Goal: Transaction & Acquisition: Purchase product/service

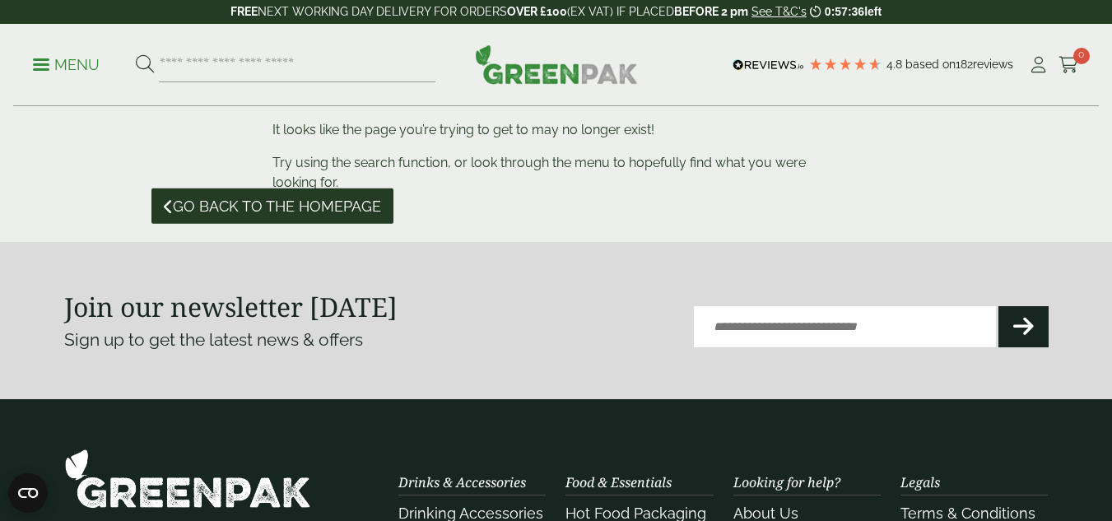
click at [246, 207] on span "Go back to the homepage" at bounding box center [277, 206] width 208 height 18
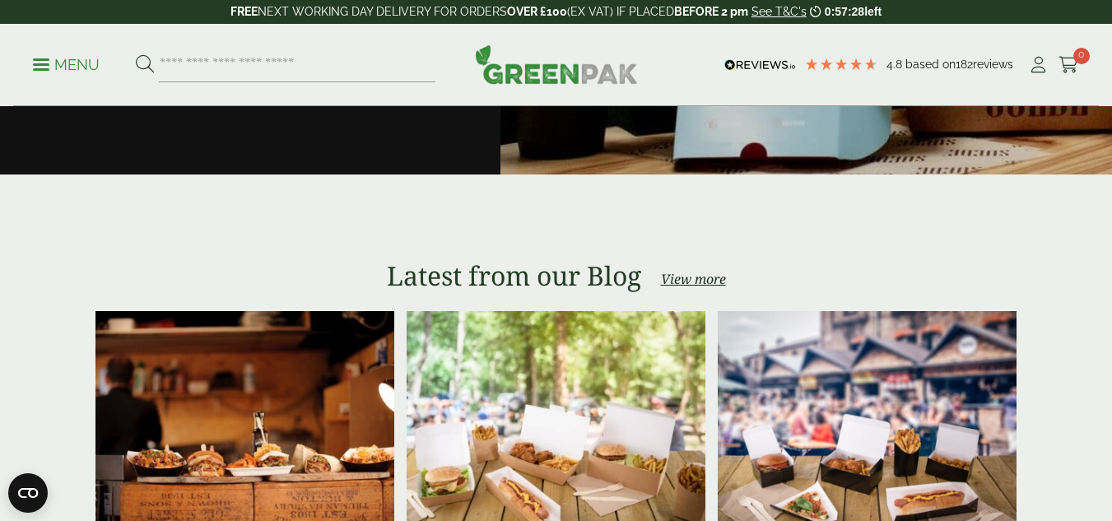
scroll to position [2980, 0]
